Goal: Task Accomplishment & Management: Complete application form

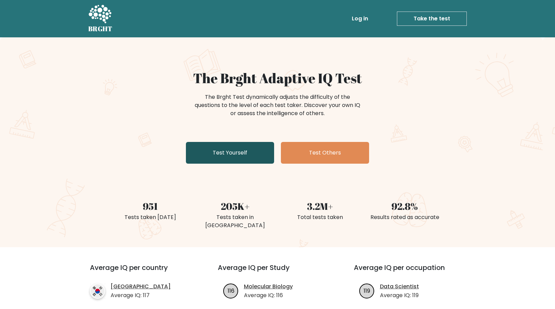
click at [237, 156] on link "Test Yourself" at bounding box center [230, 153] width 88 height 22
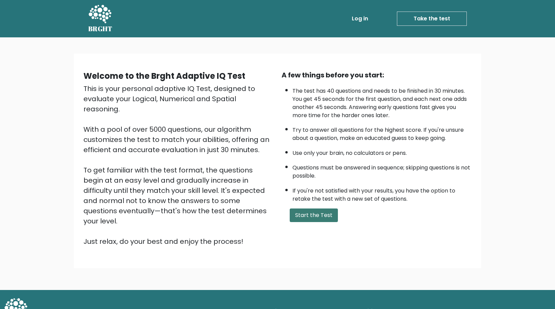
click at [327, 215] on button "Start the Test" at bounding box center [314, 215] width 48 height 14
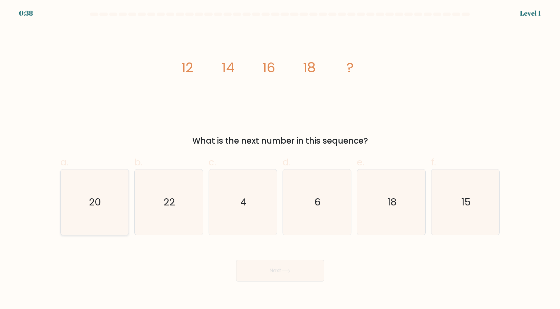
click at [98, 202] on text "20" at bounding box center [95, 202] width 12 height 14
click at [280, 159] on input "a. 20" at bounding box center [280, 156] width 0 height 4
radio input "true"
click at [274, 271] on button "Next" at bounding box center [280, 271] width 88 height 22
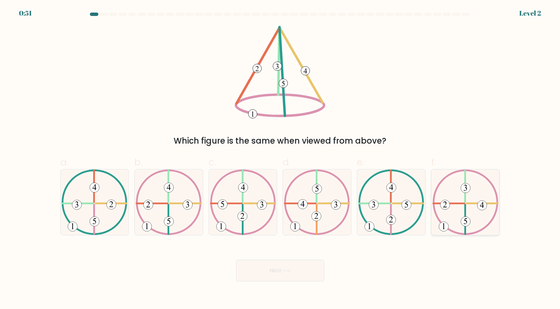
click at [471, 200] on icon at bounding box center [466, 202] width 66 height 66
click at [281, 159] on input "f." at bounding box center [280, 156] width 0 height 4
radio input "true"
click at [311, 274] on button "Next" at bounding box center [280, 271] width 88 height 22
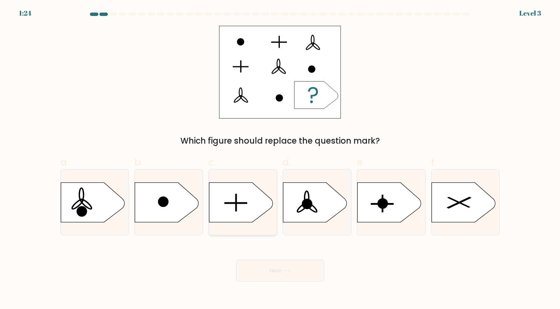
click at [242, 219] on icon at bounding box center [241, 202] width 64 height 40
click at [280, 159] on input "c." at bounding box center [280, 156] width 0 height 4
radio input "true"
click at [290, 272] on icon at bounding box center [286, 270] width 8 height 3
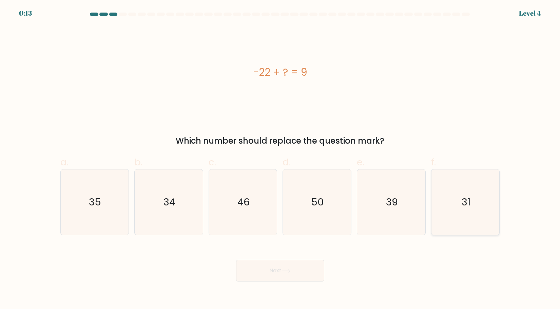
click at [489, 202] on icon "31" at bounding box center [466, 202] width 66 height 66
click at [281, 159] on input "f. 31" at bounding box center [280, 156] width 0 height 4
radio input "true"
click at [276, 274] on button "Next" at bounding box center [280, 271] width 88 height 22
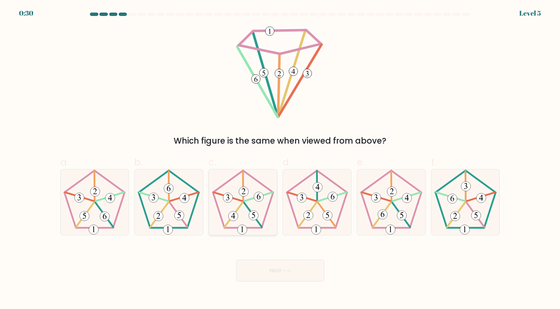
click at [258, 213] on icon at bounding box center [243, 202] width 66 height 66
click at [280, 159] on input "c." at bounding box center [280, 156] width 0 height 4
radio input "true"
click at [277, 272] on button "Next" at bounding box center [280, 271] width 88 height 22
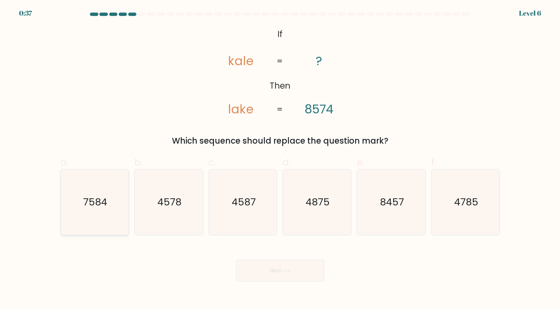
click at [96, 198] on text "7584" at bounding box center [95, 202] width 24 height 14
click at [280, 159] on input "a. 7584" at bounding box center [280, 156] width 0 height 4
radio input "true"
click at [300, 268] on button "Next" at bounding box center [280, 271] width 88 height 22
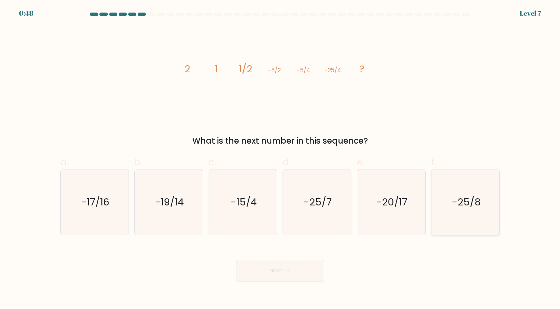
click at [468, 209] on text "-25/8" at bounding box center [466, 202] width 29 height 14
click at [281, 159] on input "f. -25/8" at bounding box center [280, 156] width 0 height 4
radio input "true"
click at [290, 272] on icon at bounding box center [286, 270] width 8 height 3
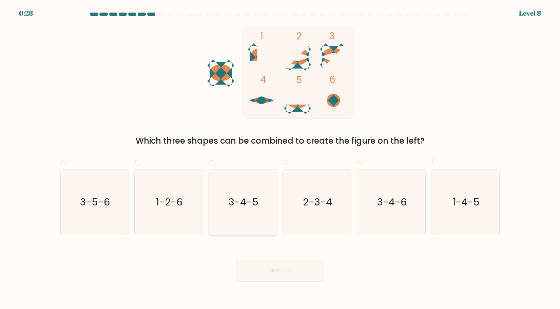
click at [236, 214] on icon "3-4-5" at bounding box center [243, 202] width 66 height 66
click at [280, 159] on input "c. 3-4-5" at bounding box center [280, 156] width 0 height 4
radio input "true"
click at [294, 274] on button "Next" at bounding box center [280, 271] width 88 height 22
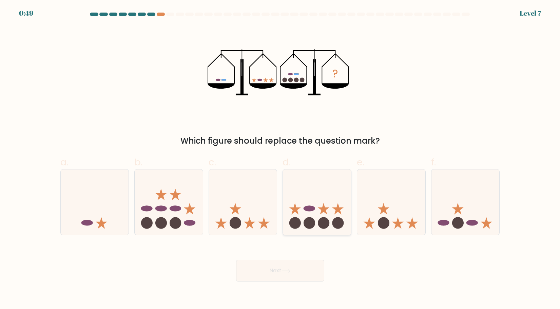
click at [312, 213] on icon at bounding box center [317, 202] width 68 height 56
click at [281, 159] on input "d." at bounding box center [280, 156] width 0 height 4
radio input "true"
click at [282, 270] on button "Next" at bounding box center [280, 271] width 88 height 22
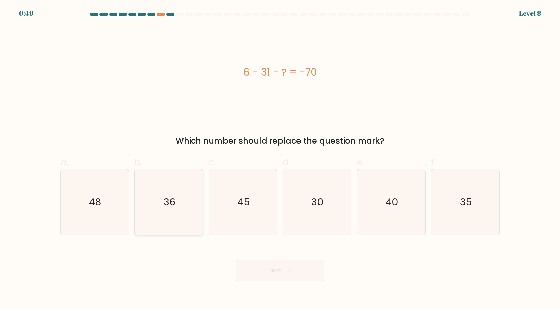
click at [171, 202] on text "36" at bounding box center [170, 202] width 12 height 14
click at [280, 159] on input "b. 36" at bounding box center [280, 156] width 0 height 4
radio input "true"
click at [298, 276] on button "Next" at bounding box center [280, 271] width 88 height 22
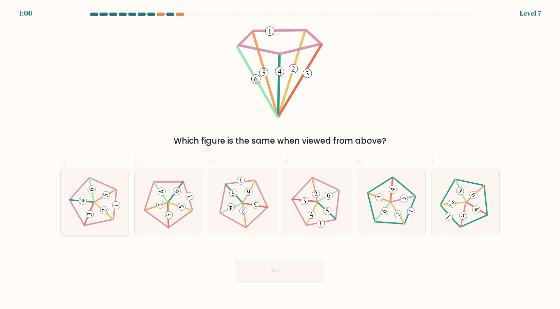
click at [100, 222] on 138 at bounding box center [92, 201] width 51 height 53
click at [280, 159] on input "a." at bounding box center [280, 156] width 0 height 4
radio input "true"
click at [302, 271] on button "Next" at bounding box center [280, 271] width 88 height 22
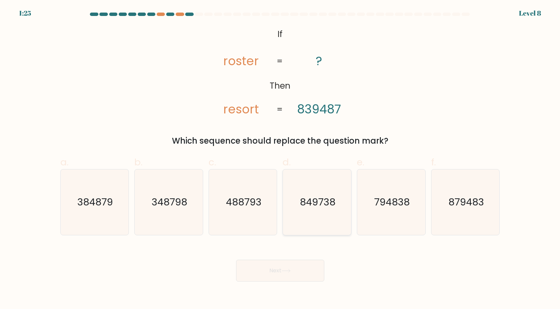
click at [328, 198] on text "849738" at bounding box center [318, 202] width 36 height 14
click at [281, 159] on input "d. 849738" at bounding box center [280, 156] width 0 height 4
radio input "true"
click at [306, 266] on button "Next" at bounding box center [280, 271] width 88 height 22
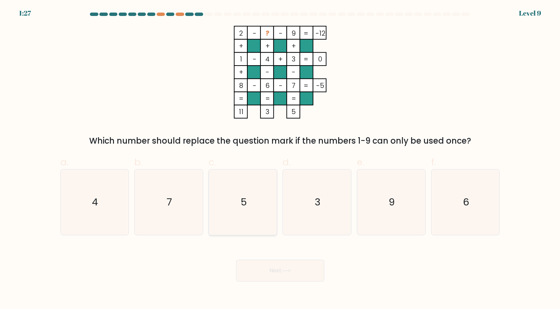
click at [251, 203] on icon "5" at bounding box center [243, 202] width 66 height 66
click at [280, 159] on input "c. 5" at bounding box center [280, 156] width 0 height 4
radio input "true"
click at [284, 272] on icon at bounding box center [286, 271] width 9 height 4
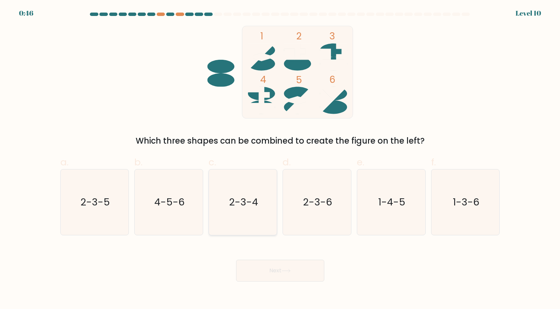
click at [246, 210] on icon "2-3-4" at bounding box center [243, 202] width 66 height 66
click at [280, 159] on input "c. 2-3-4" at bounding box center [280, 156] width 0 height 4
radio input "true"
click at [302, 278] on button "Next" at bounding box center [280, 271] width 88 height 22
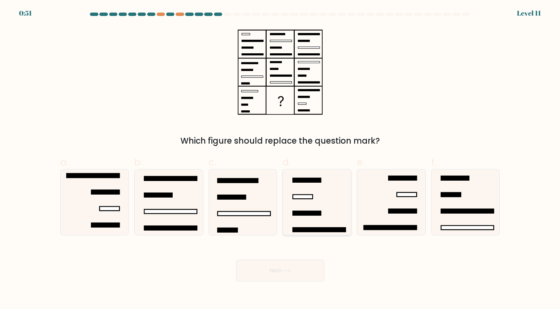
click at [307, 193] on icon at bounding box center [317, 202] width 66 height 66
click at [281, 159] on input "d." at bounding box center [280, 156] width 0 height 4
radio input "true"
click at [285, 285] on body "0:50 Level 11" at bounding box center [280, 154] width 560 height 309
click at [291, 269] on icon at bounding box center [286, 271] width 9 height 4
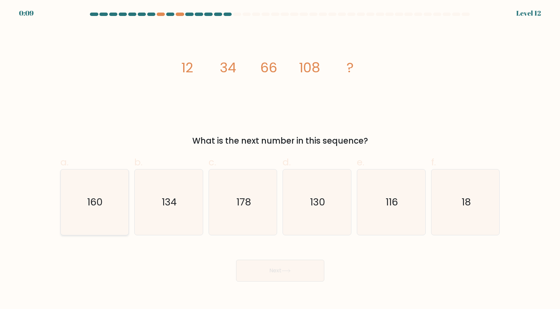
click at [79, 186] on icon "160" at bounding box center [95, 202] width 66 height 66
click at [280, 159] on input "a. 160" at bounding box center [280, 156] width 0 height 4
radio input "true"
click at [300, 272] on button "Next" at bounding box center [280, 271] width 88 height 22
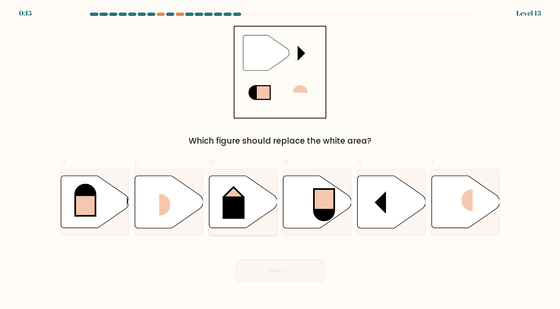
click at [241, 202] on rect at bounding box center [234, 208] width 22 height 22
click at [280, 159] on input "c." at bounding box center [280, 156] width 0 height 4
radio input "true"
click at [284, 273] on button "Next" at bounding box center [280, 271] width 88 height 22
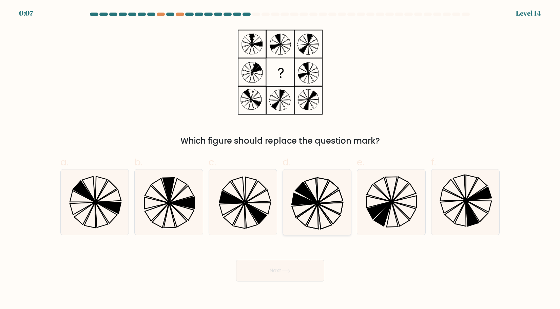
click at [322, 205] on icon at bounding box center [317, 202] width 66 height 66
click at [281, 159] on input "d." at bounding box center [280, 156] width 0 height 4
radio input "true"
click at [274, 268] on button "Next" at bounding box center [280, 271] width 88 height 22
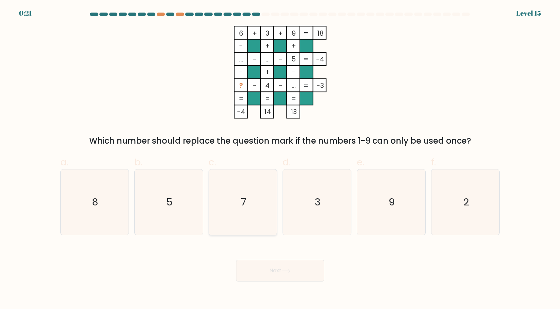
click at [243, 191] on icon "7" at bounding box center [243, 202] width 66 height 66
click at [280, 159] on input "c. 7" at bounding box center [280, 156] width 0 height 4
radio input "true"
click at [292, 277] on button "Next" at bounding box center [280, 271] width 88 height 22
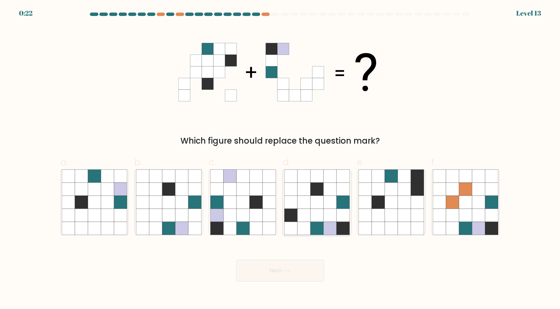
click at [347, 179] on icon at bounding box center [343, 176] width 13 height 13
click at [281, 159] on input "d." at bounding box center [280, 156] width 0 height 4
radio input "true"
click at [272, 267] on button "Next" at bounding box center [280, 271] width 88 height 22
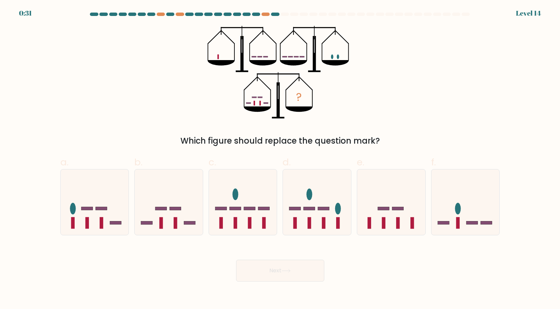
click at [236, 260] on button "Next" at bounding box center [280, 271] width 88 height 22
click at [430, 126] on div "? Which figure should replace the question mark?" at bounding box center [280, 86] width 448 height 121
click at [456, 210] on ellipse at bounding box center [458, 209] width 6 height 12
click at [281, 159] on input "f." at bounding box center [280, 156] width 0 height 4
radio input "true"
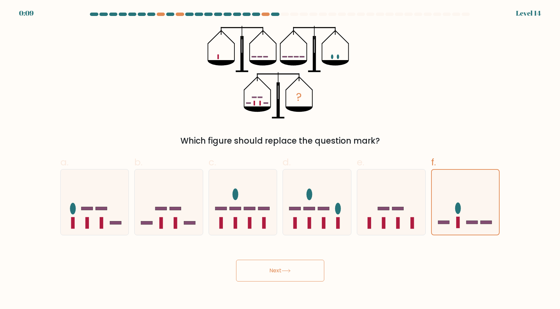
click at [277, 274] on button "Next" at bounding box center [280, 271] width 88 height 22
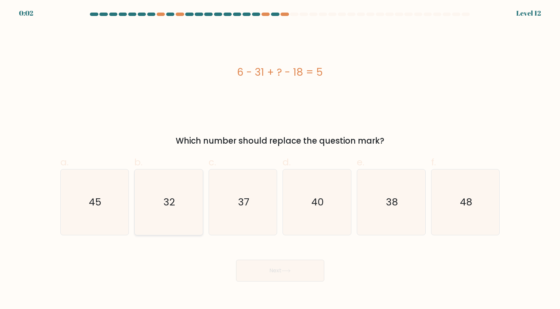
click at [188, 203] on icon "32" at bounding box center [169, 202] width 66 height 66
click at [280, 159] on input "b. 32" at bounding box center [280, 156] width 0 height 4
radio input "true"
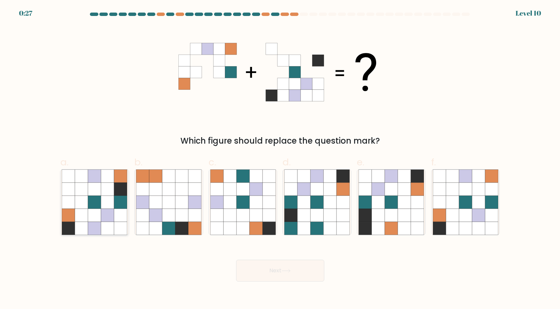
click at [96, 193] on icon at bounding box center [94, 189] width 13 height 13
click at [280, 159] on input "a." at bounding box center [280, 156] width 0 height 4
radio input "true"
click at [287, 271] on icon at bounding box center [286, 271] width 9 height 4
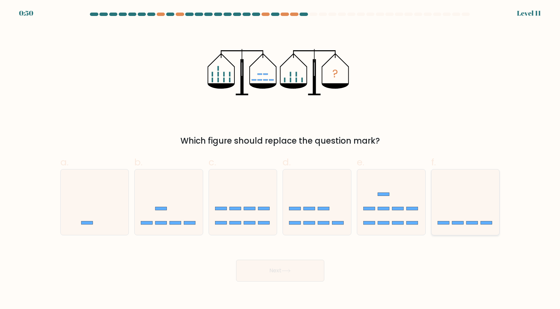
click at [461, 199] on icon at bounding box center [466, 202] width 68 height 56
click at [281, 159] on input "f." at bounding box center [280, 156] width 0 height 4
radio input "true"
click at [280, 273] on button "Next" at bounding box center [280, 271] width 88 height 22
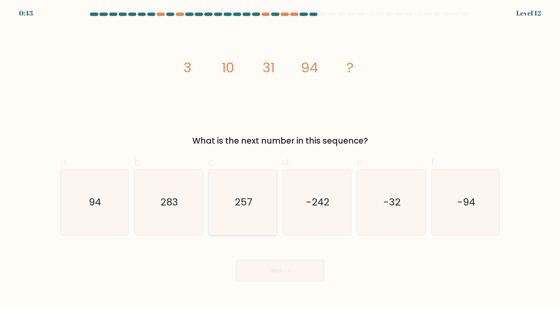
click at [251, 220] on icon "257" at bounding box center [243, 202] width 66 height 66
click at [280, 159] on input "c. 257" at bounding box center [280, 156] width 0 height 4
radio input "true"
click at [270, 272] on button "Next" at bounding box center [280, 271] width 88 height 22
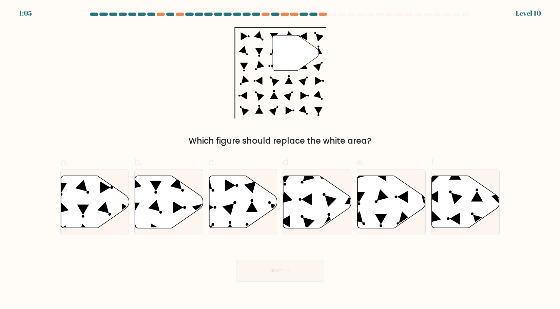
click at [430, 194] on div "f." at bounding box center [466, 195] width 74 height 80
click at [455, 195] on icon at bounding box center [457, 199] width 12 height 12
click at [281, 159] on input "f." at bounding box center [280, 156] width 0 height 4
radio input "true"
click at [262, 268] on button "Next" at bounding box center [280, 271] width 88 height 22
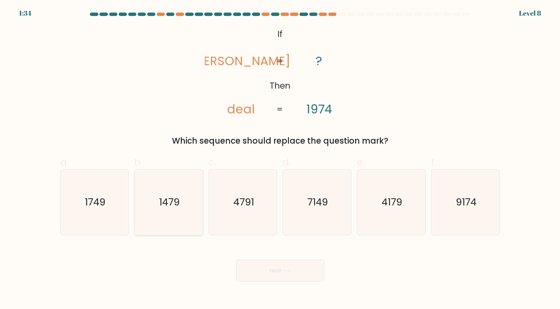
drag, startPoint x: 181, startPoint y: 205, endPoint x: 190, endPoint y: 219, distance: 16.9
click at [181, 205] on icon "1479" at bounding box center [169, 202] width 66 height 66
click at [280, 159] on input "b. 1479" at bounding box center [280, 156] width 0 height 4
radio input "true"
click at [273, 261] on button "Next" at bounding box center [280, 271] width 88 height 22
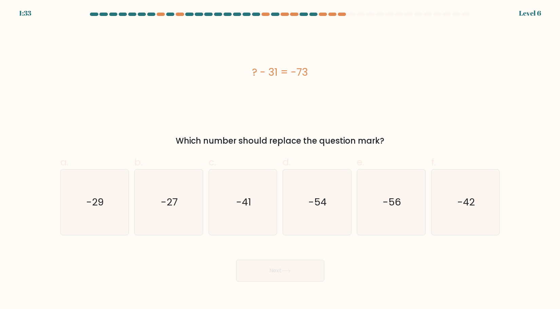
click at [273, 265] on button "Next" at bounding box center [280, 271] width 88 height 22
click at [459, 201] on text "-42" at bounding box center [466, 202] width 18 height 14
click at [281, 159] on input "f. -42" at bounding box center [280, 156] width 0 height 4
radio input "true"
click at [292, 274] on button "Next" at bounding box center [280, 271] width 88 height 22
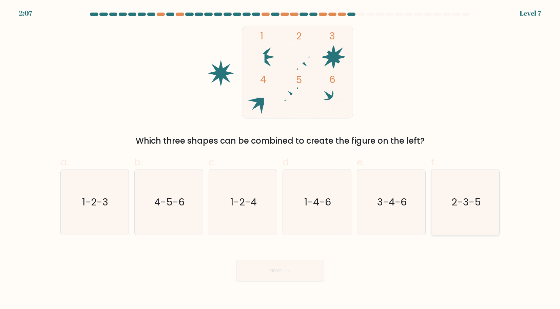
click at [460, 204] on text "2-3-5" at bounding box center [467, 202] width 30 height 14
click at [281, 159] on input "f. 2-3-5" at bounding box center [280, 156] width 0 height 4
radio input "true"
click at [290, 272] on icon at bounding box center [286, 271] width 9 height 4
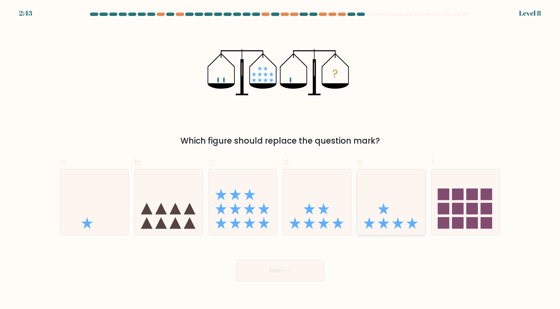
click at [386, 212] on icon at bounding box center [384, 209] width 12 height 12
click at [281, 159] on input "e." at bounding box center [280, 156] width 0 height 4
radio input "true"
click at [299, 277] on button "Next" at bounding box center [280, 271] width 88 height 22
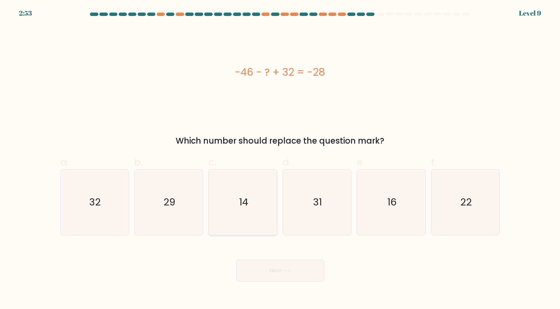
click at [253, 197] on icon "14" at bounding box center [243, 202] width 66 height 66
click at [280, 159] on input "c. 14" at bounding box center [280, 156] width 0 height 4
radio input "true"
click at [452, 211] on icon "22" at bounding box center [466, 202] width 66 height 66
click at [281, 159] on input "f. 22" at bounding box center [280, 156] width 0 height 4
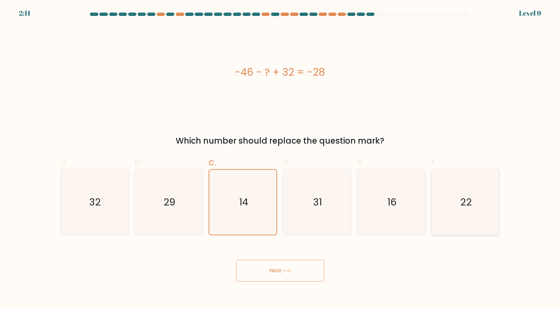
radio input "true"
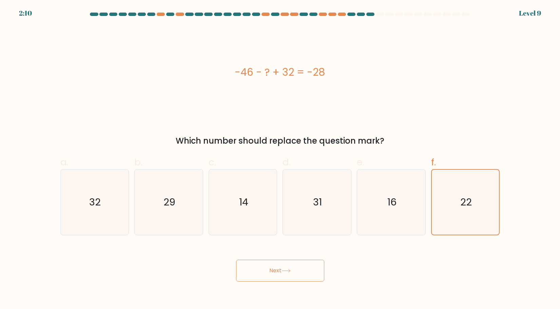
click at [290, 272] on icon at bounding box center [286, 271] width 9 height 4
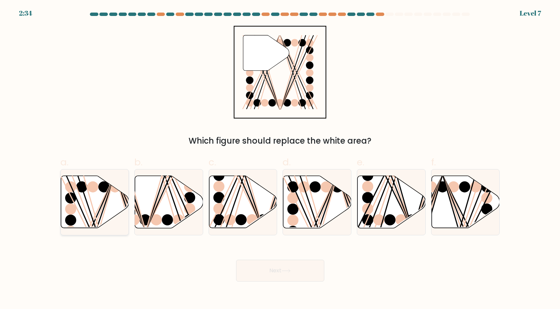
click at [99, 187] on ellipse at bounding box center [103, 186] width 11 height 11
click at [280, 159] on input "a." at bounding box center [280, 156] width 0 height 4
radio input "true"
click at [305, 270] on button "Next" at bounding box center [280, 271] width 88 height 22
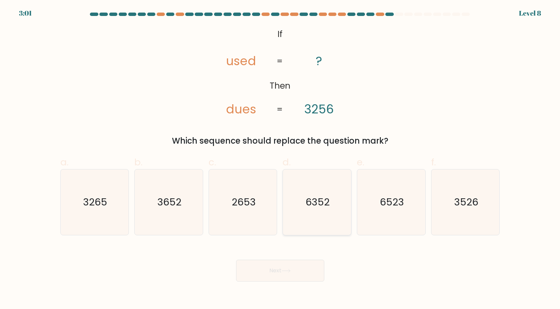
click at [330, 197] on text "6352" at bounding box center [318, 202] width 24 height 14
click at [281, 159] on input "d. 6352" at bounding box center [280, 156] width 0 height 4
radio input "true"
click at [283, 271] on button "Next" at bounding box center [280, 271] width 88 height 22
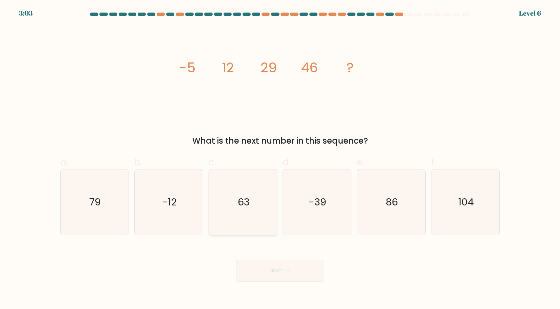
click at [246, 201] on text "63" at bounding box center [244, 202] width 12 height 14
click at [280, 159] on input "c. 63" at bounding box center [280, 156] width 0 height 4
radio input "true"
click at [276, 273] on button "Next" at bounding box center [280, 271] width 88 height 22
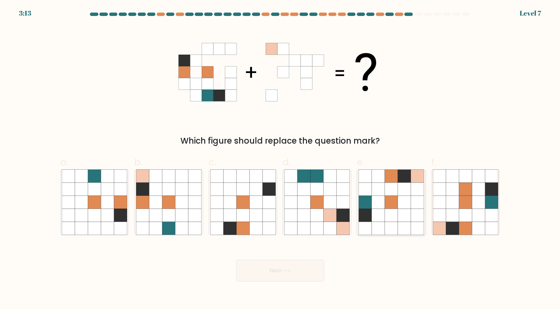
click at [397, 209] on icon at bounding box center [391, 215] width 13 height 13
click at [281, 159] on input "e." at bounding box center [280, 156] width 0 height 4
radio input "true"
click at [300, 269] on button "Next" at bounding box center [280, 271] width 88 height 22
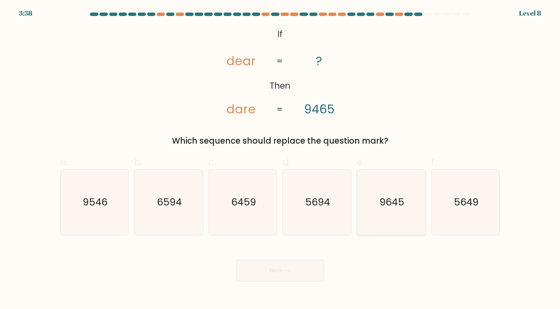
click at [394, 196] on text "9645" at bounding box center [392, 202] width 25 height 14
click at [281, 159] on input "e. 9645" at bounding box center [280, 156] width 0 height 4
radio input "true"
click at [297, 267] on button "Next" at bounding box center [280, 271] width 88 height 22
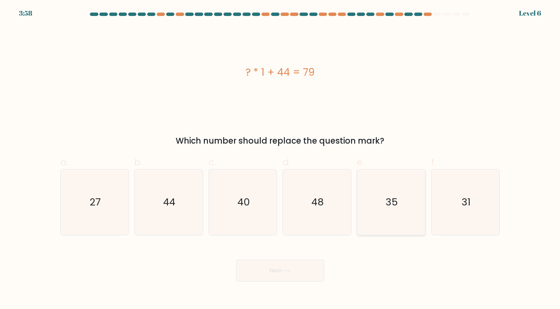
drag, startPoint x: 420, startPoint y: 197, endPoint x: 410, endPoint y: 200, distance: 10.3
click at [419, 197] on icon "35" at bounding box center [392, 202] width 66 height 66
click at [281, 159] on input "e. 35" at bounding box center [280, 156] width 0 height 4
radio input "true"
click at [283, 270] on icon at bounding box center [286, 271] width 9 height 4
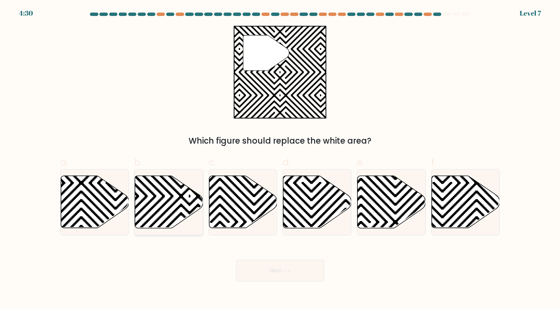
click at [163, 203] on icon at bounding box center [169, 202] width 68 height 52
click at [280, 159] on input "b." at bounding box center [280, 156] width 0 height 4
radio input "true"
click at [289, 278] on button "Next" at bounding box center [280, 271] width 88 height 22
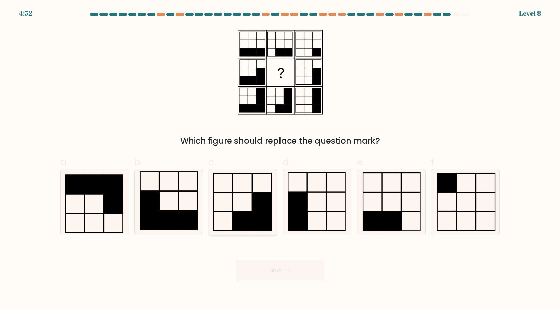
click at [242, 221] on rect at bounding box center [242, 221] width 19 height 19
click at [280, 159] on input "c." at bounding box center [280, 156] width 0 height 4
radio input "true"
click at [273, 268] on button "Next" at bounding box center [280, 271] width 88 height 22
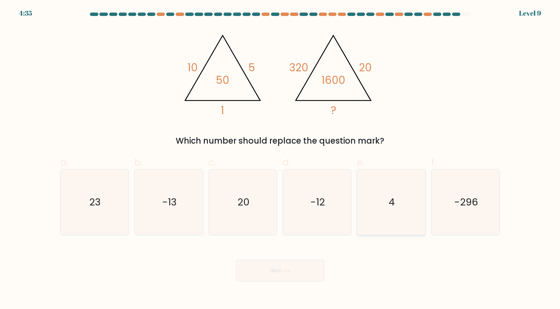
click at [394, 194] on icon "4" at bounding box center [392, 202] width 66 height 66
click at [281, 159] on input "e. 4" at bounding box center [280, 156] width 0 height 4
radio input "true"
click at [288, 265] on button "Next" at bounding box center [280, 271] width 88 height 22
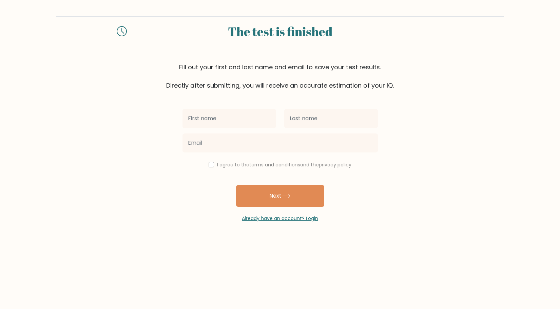
click at [199, 119] on input "text" at bounding box center [230, 118] width 94 height 19
type input "[PERSON_NAME]"
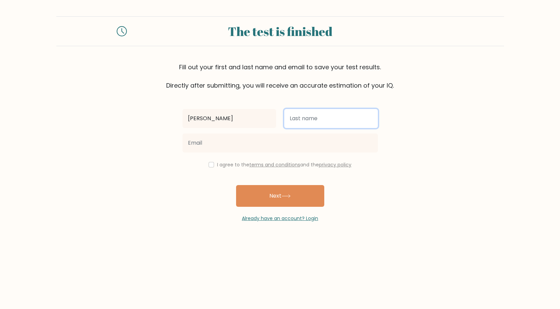
click at [304, 117] on input "text" at bounding box center [331, 118] width 94 height 19
type input "Ompod"
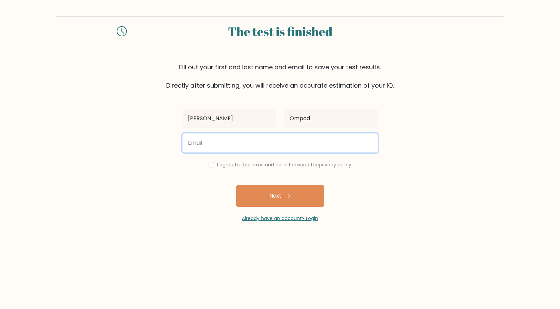
click at [218, 144] on input "email" at bounding box center [280, 142] width 195 height 19
type input "[EMAIL_ADDRESS][DOMAIN_NAME]"
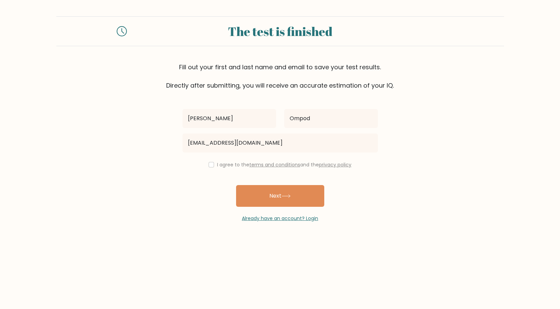
click at [207, 165] on div "I agree to the terms and conditions and the privacy policy" at bounding box center [281, 165] width 204 height 8
click at [210, 163] on input "checkbox" at bounding box center [211, 164] width 5 height 5
checkbox input "true"
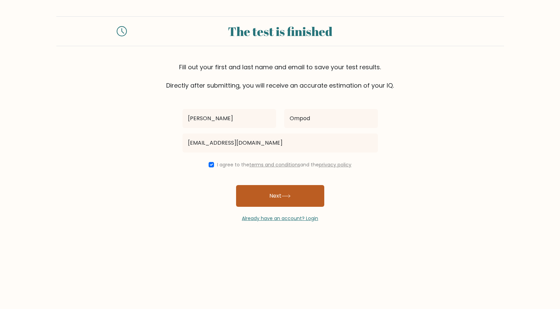
click at [274, 195] on button "Next" at bounding box center [280, 196] width 88 height 22
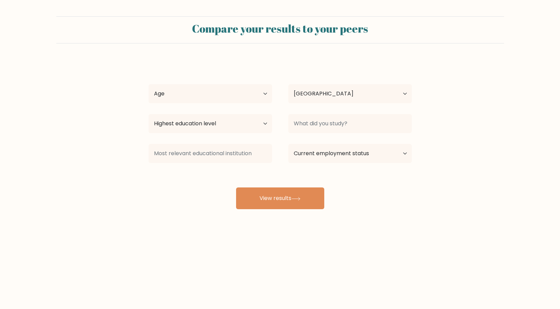
select select "PH"
click at [261, 96] on select "Age Under [DEMOGRAPHIC_DATA] [DEMOGRAPHIC_DATA] [DEMOGRAPHIC_DATA] [DEMOGRAPHIC…" at bounding box center [211, 93] width 124 height 19
select select "35_44"
click at [149, 84] on select "Age Under [DEMOGRAPHIC_DATA] [DEMOGRAPHIC_DATA] [DEMOGRAPHIC_DATA] [DEMOGRAPHIC…" at bounding box center [211, 93] width 124 height 19
click at [236, 124] on select "Highest education level No schooling Primary Lower Secondary Upper Secondary Oc…" at bounding box center [211, 123] width 124 height 19
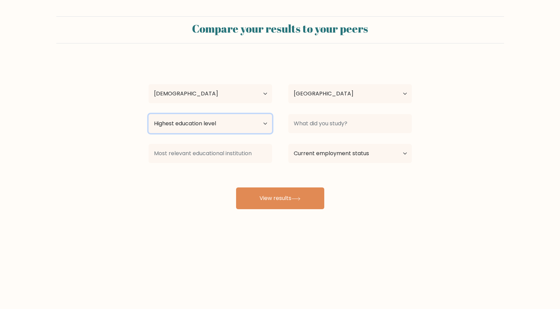
select select "upper_secondary"
click at [149, 114] on select "Highest education level No schooling Primary Lower Secondary Upper Secondary Oc…" at bounding box center [211, 123] width 124 height 19
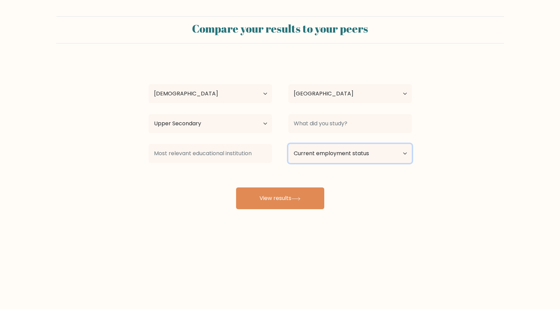
click at [382, 153] on select "Current employment status Employed Student Retired Other / prefer not to answer" at bounding box center [350, 153] width 124 height 19
select select "other"
click at [288, 144] on select "Current employment status Employed Student Retired Other / prefer not to answer" at bounding box center [350, 153] width 124 height 19
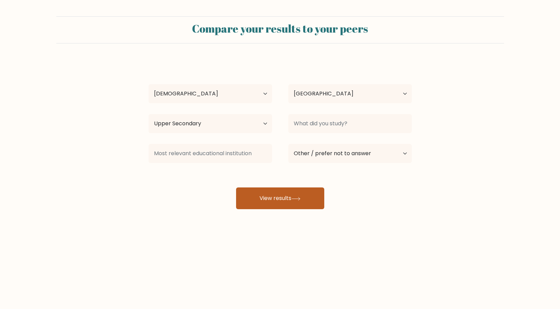
click at [274, 191] on button "View results" at bounding box center [280, 198] width 88 height 22
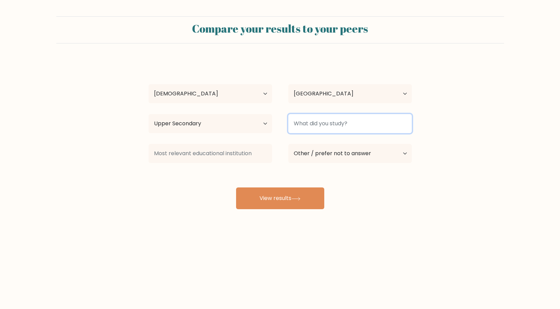
click at [330, 120] on input at bounding box center [350, 123] width 124 height 19
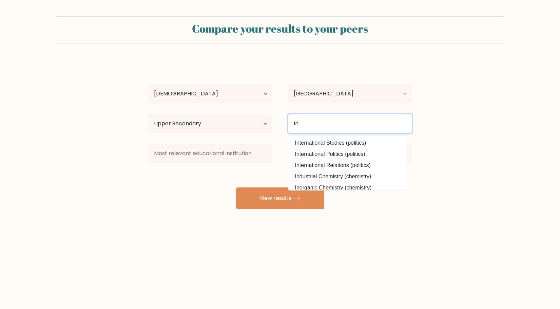
type input "I"
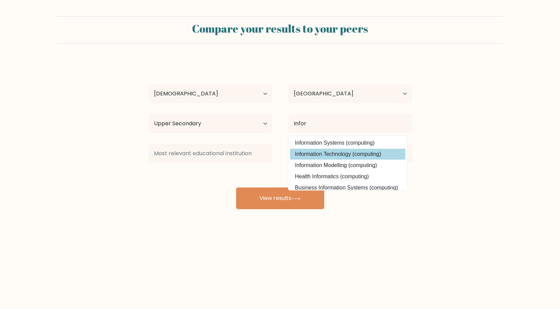
click at [338, 157] on option "Information Technology (computing)" at bounding box center [347, 154] width 115 height 11
type input "Information Technology"
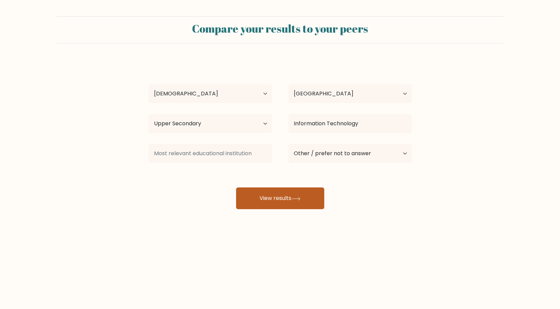
click at [268, 199] on button "View results" at bounding box center [280, 198] width 88 height 22
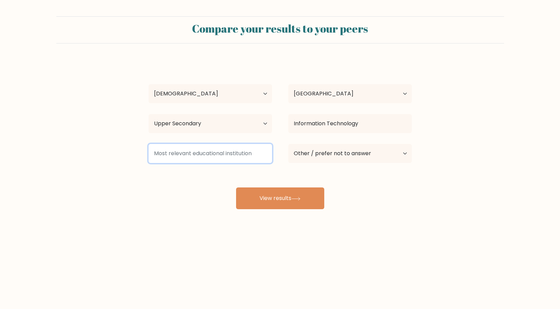
click at [190, 147] on input at bounding box center [211, 153] width 124 height 19
click at [188, 150] on input at bounding box center [211, 153] width 124 height 19
click at [189, 155] on input at bounding box center [211, 153] width 124 height 19
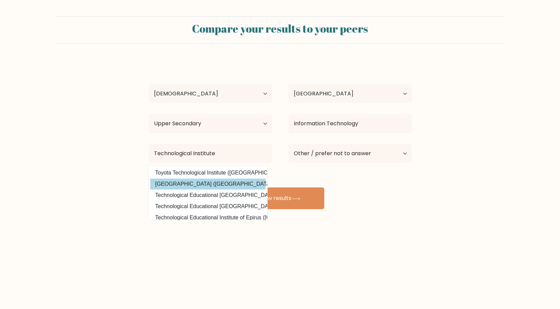
click at [222, 181] on option "[GEOGRAPHIC_DATA] ([GEOGRAPHIC_DATA])" at bounding box center [207, 184] width 115 height 11
type input "Technological [GEOGRAPHIC_DATA]"
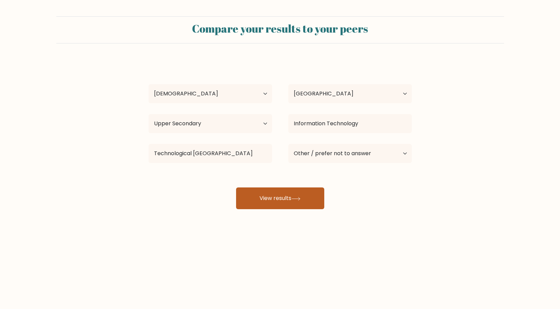
click at [284, 198] on button "View results" at bounding box center [280, 198] width 88 height 22
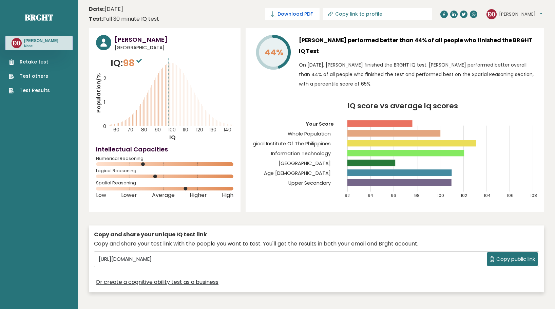
click at [313, 15] on span "Download PDF" at bounding box center [295, 14] width 35 height 7
